Goal: Book appointment/travel/reservation

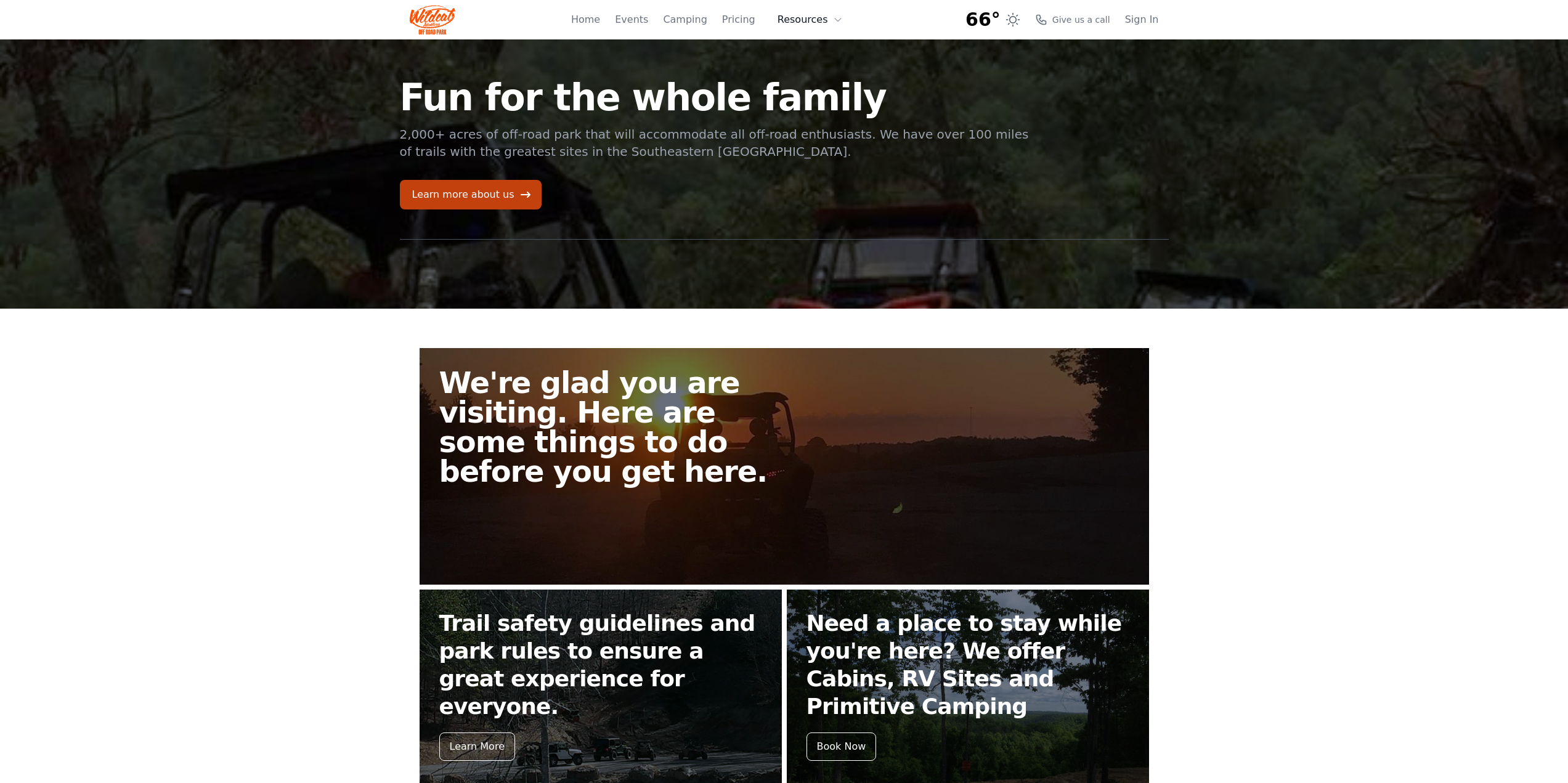
click at [808, 18] on button "Resources" at bounding box center [809, 19] width 80 height 24
click at [600, 19] on link "Home" at bounding box center [585, 20] width 29 height 15
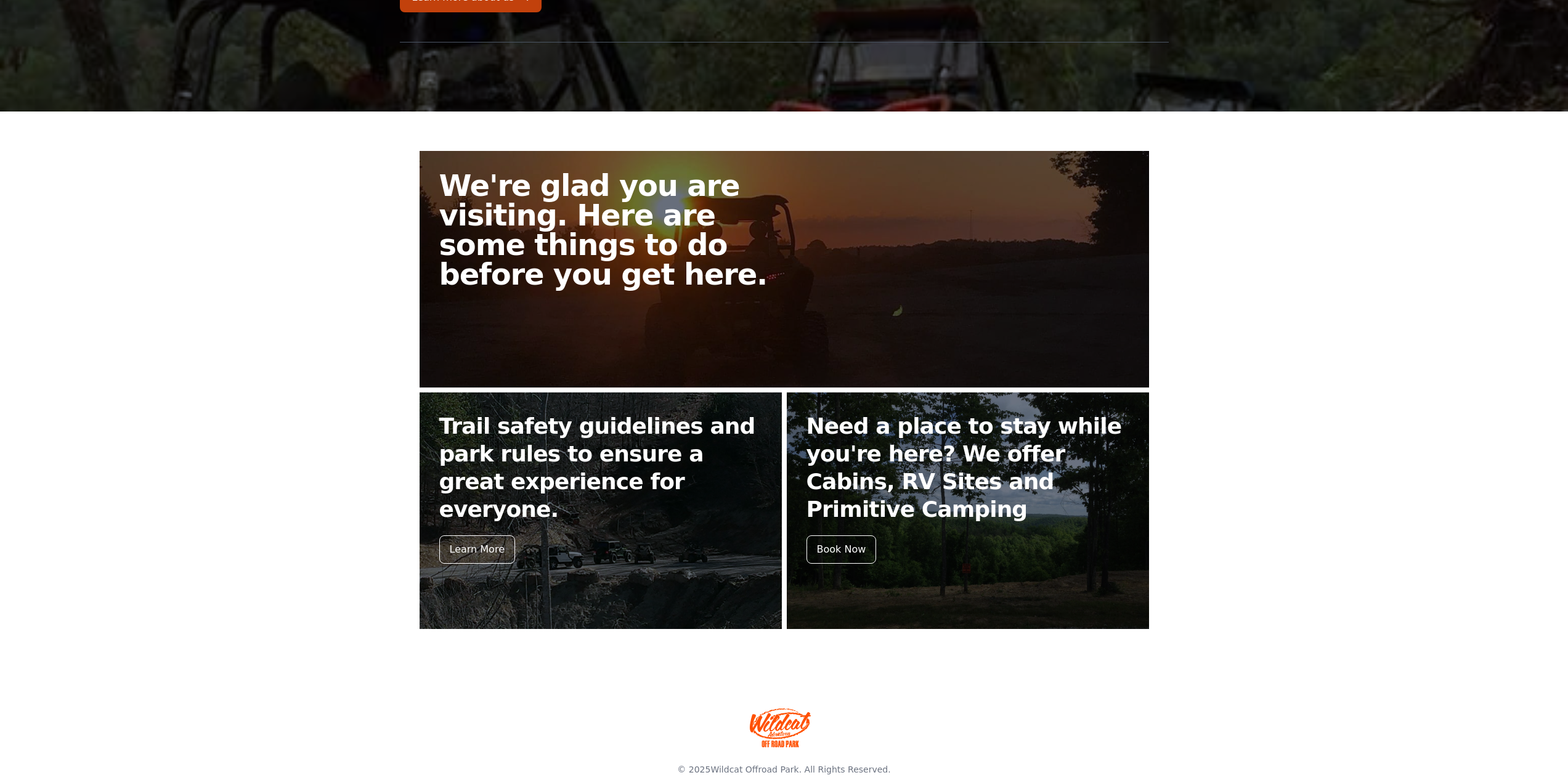
scroll to position [216, 0]
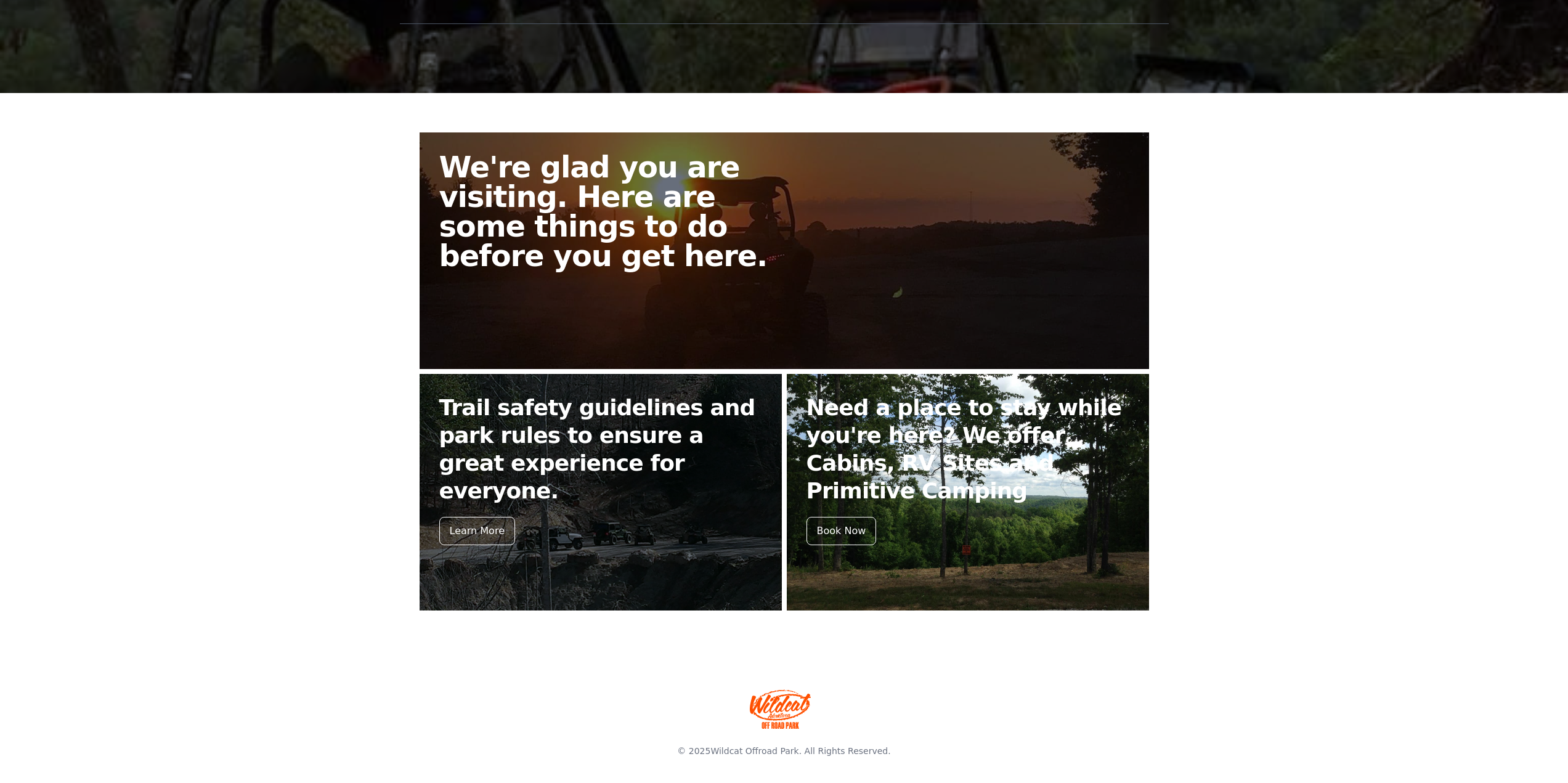
click at [906, 455] on h2 "Need a place to stay while you're here? We offer Cabins, RV Sites and Primitive…" at bounding box center [967, 449] width 323 height 111
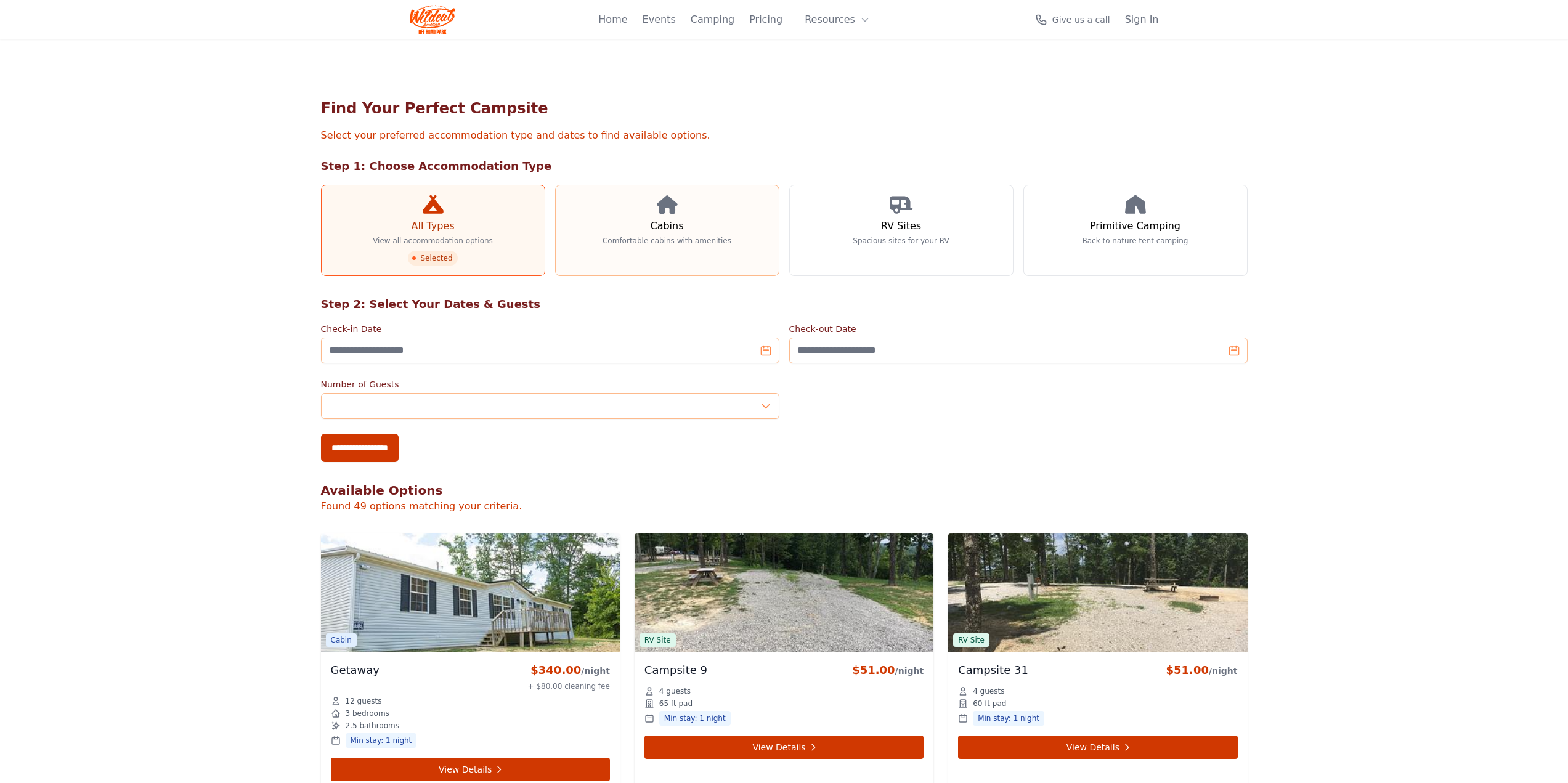
click at [677, 190] on link "Cabins Comfortable cabins with amenities" at bounding box center [667, 230] width 224 height 91
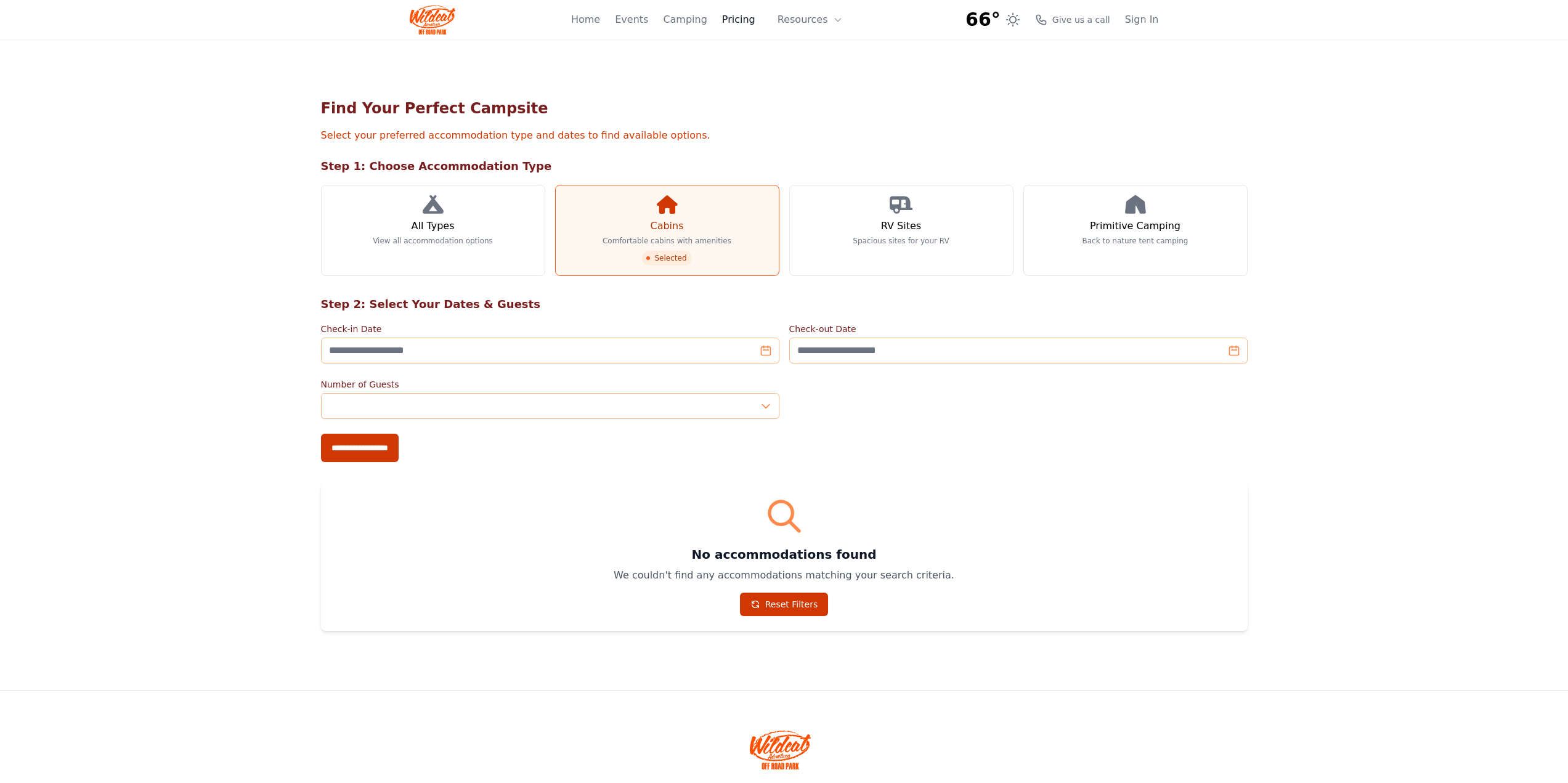
click at [747, 18] on link "Pricing" at bounding box center [738, 20] width 33 height 15
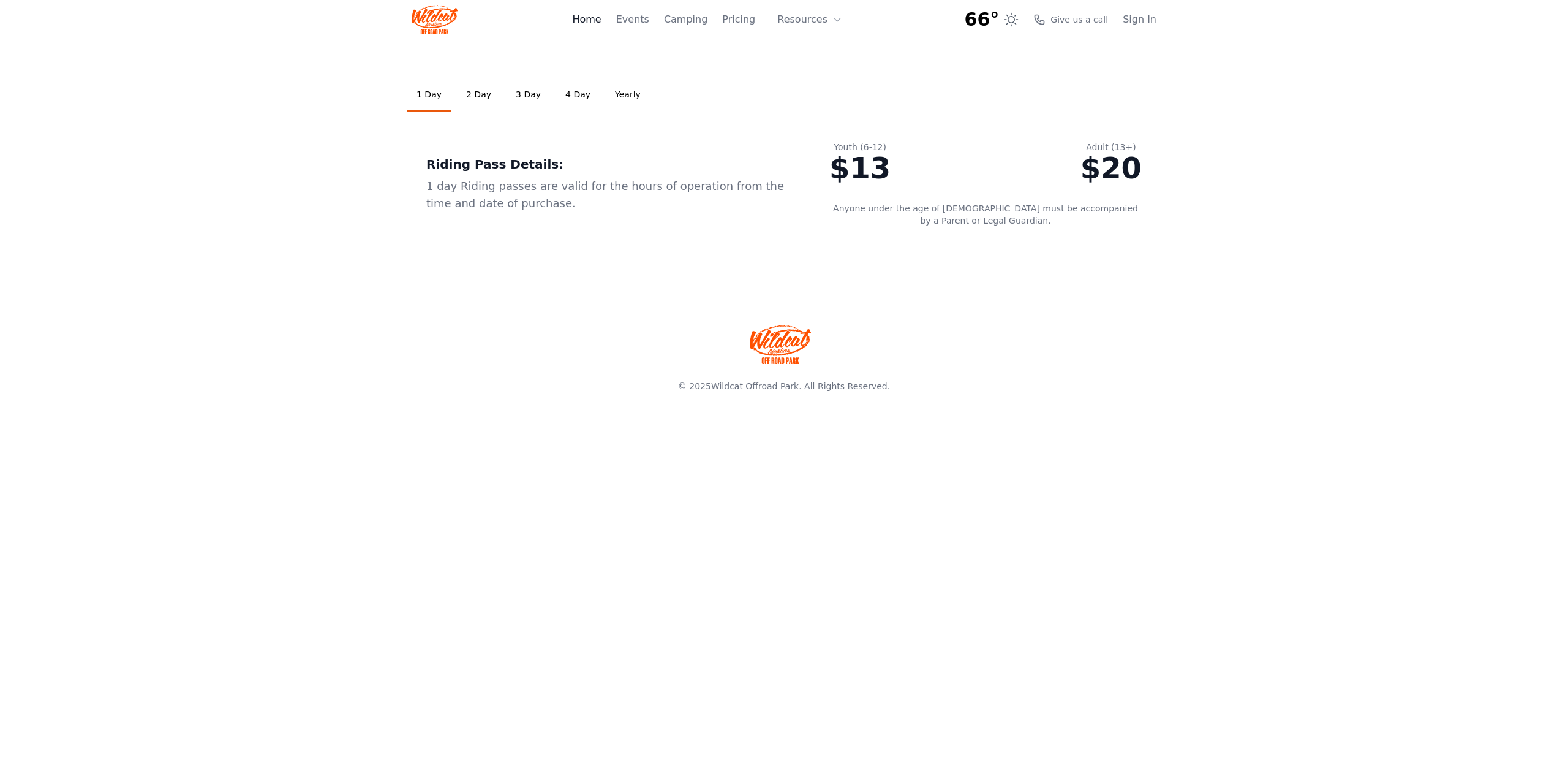
click at [592, 19] on link "Home" at bounding box center [586, 20] width 28 height 15
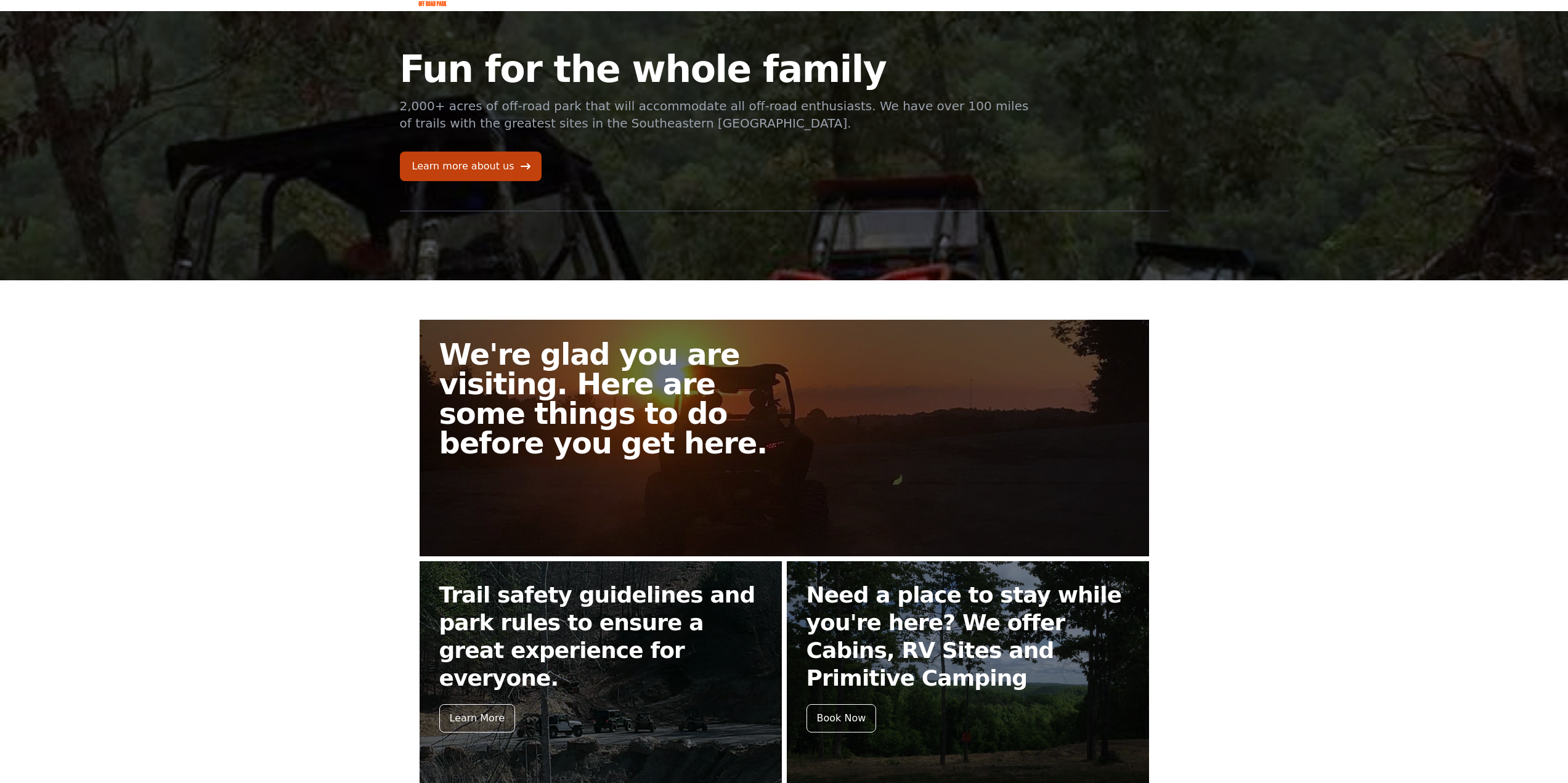
scroll to position [216, 0]
